Goal: Communication & Community: Answer question/provide support

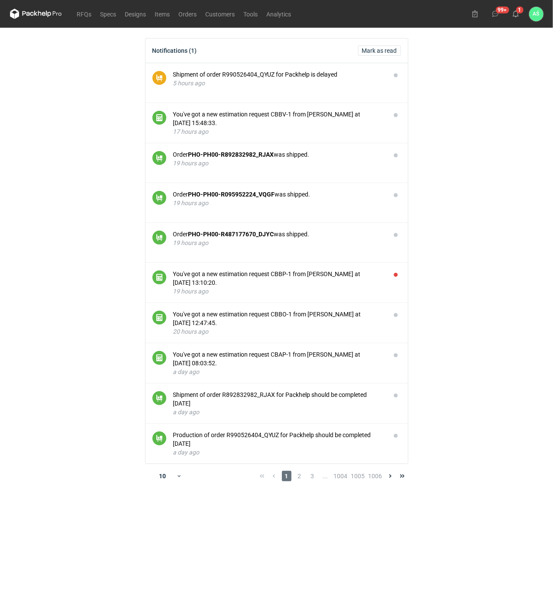
click at [465, 154] on main "Notifications (1) Mark as read Shipment of order R990526404_QYUZ for Packhelp i…" at bounding box center [276, 313] width 540 height 571
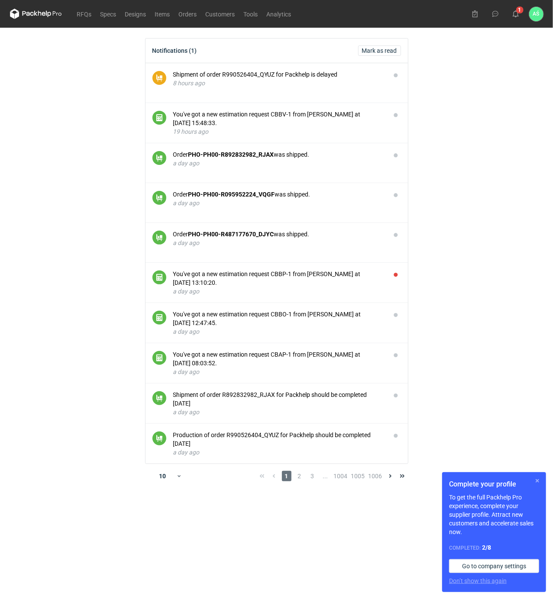
click at [537, 482] on button "button" at bounding box center [537, 481] width 10 height 10
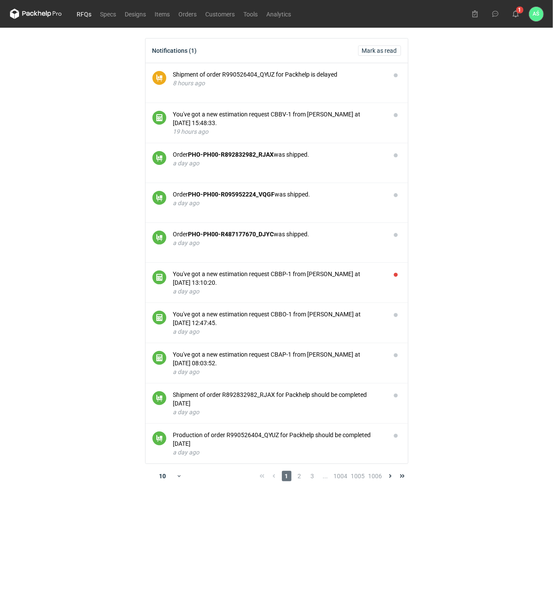
click at [84, 14] on link "RFQs" at bounding box center [84, 14] width 23 height 10
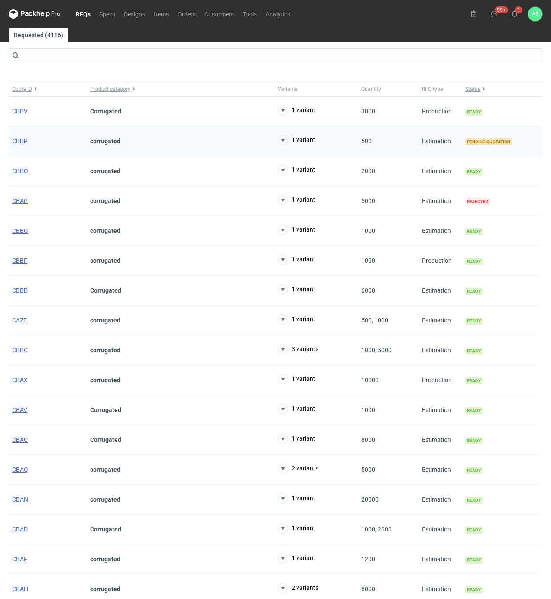
click at [13, 141] on span "CBBP" at bounding box center [20, 141] width 16 height 7
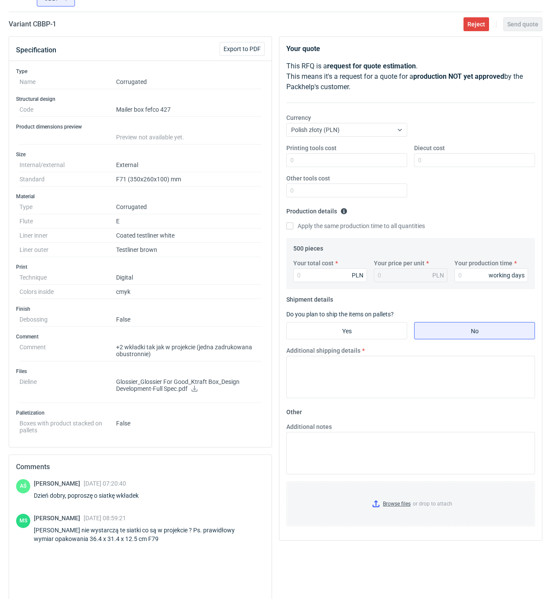
scroll to position [129, 0]
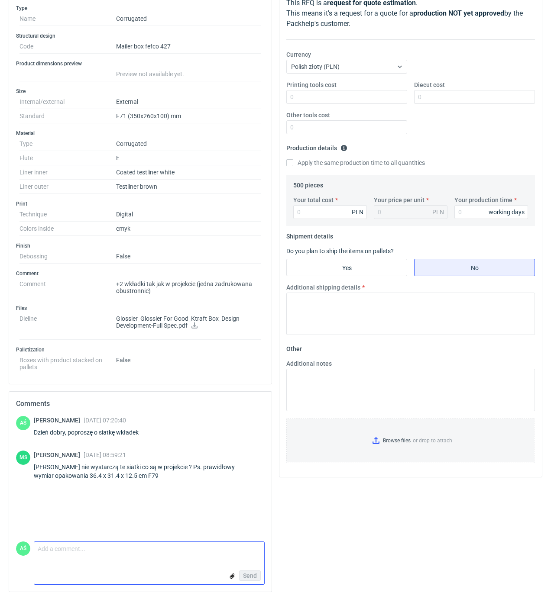
click at [75, 552] on textarea "Comment message" at bounding box center [149, 551] width 230 height 18
type textarea "ale ja nie mogę wyciągnąć siatek"
click at [252, 574] on span "Send" at bounding box center [250, 576] width 14 height 6
